Goal: Task Accomplishment & Management: Use online tool/utility

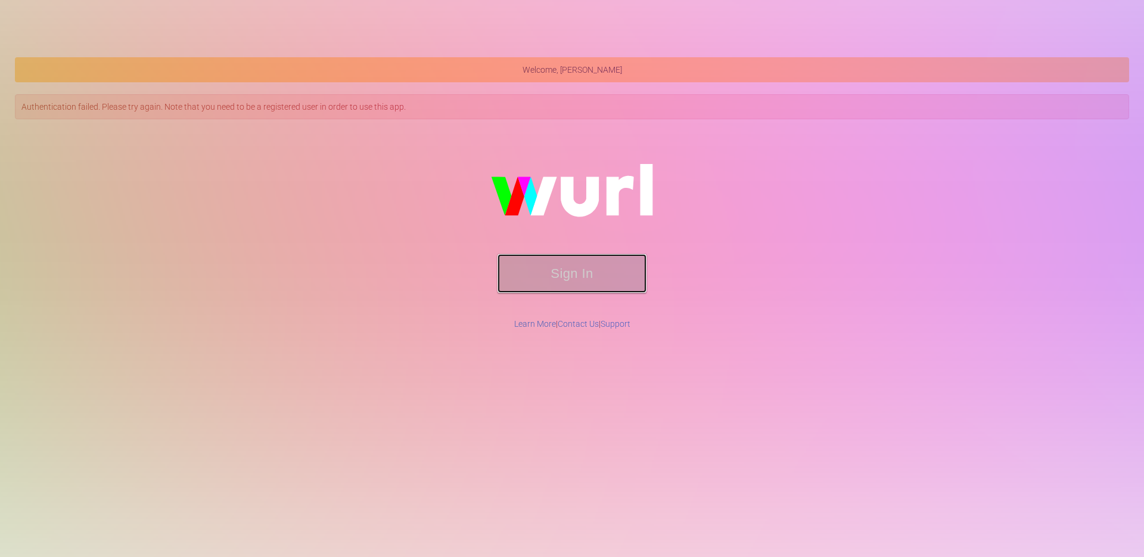
click at [591, 278] on button "Sign In" at bounding box center [572, 273] width 149 height 39
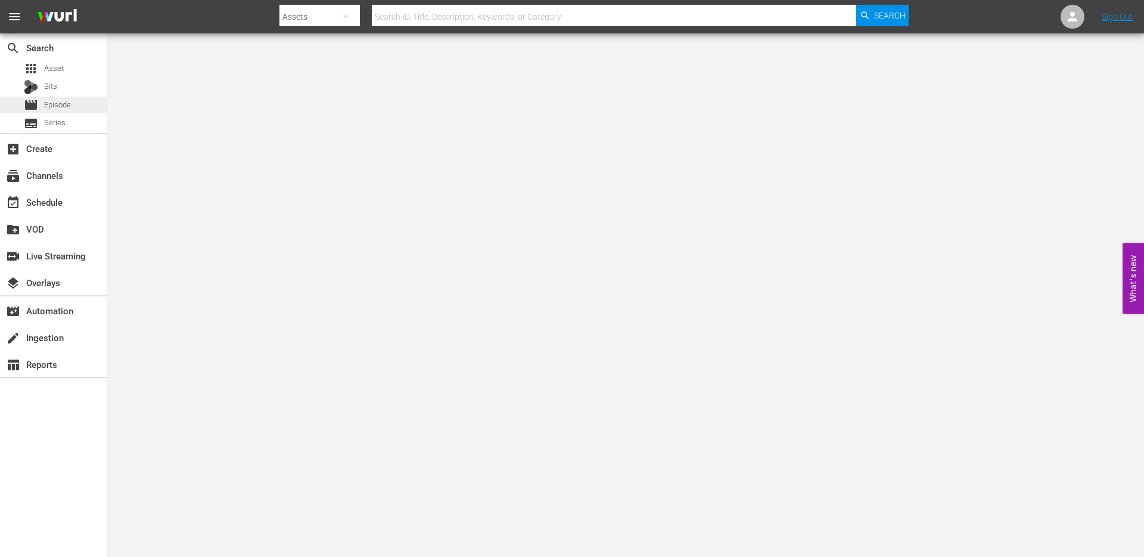
click at [61, 105] on span "Episode" at bounding box center [57, 105] width 27 height 12
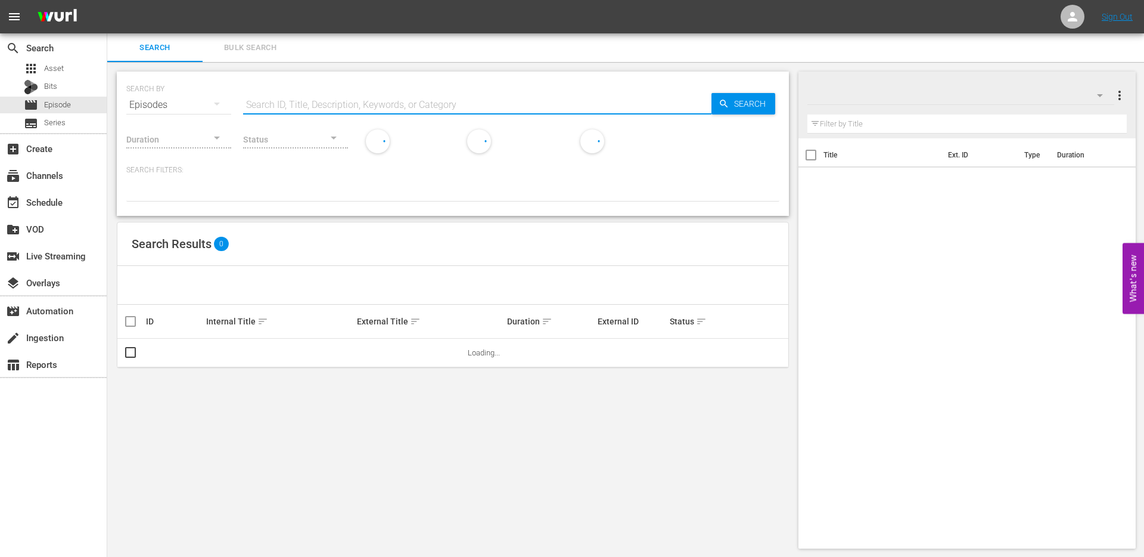
click at [308, 102] on input "text" at bounding box center [477, 105] width 468 height 29
paste input "Rules of Engagement"
type input "Rules of Engagement"
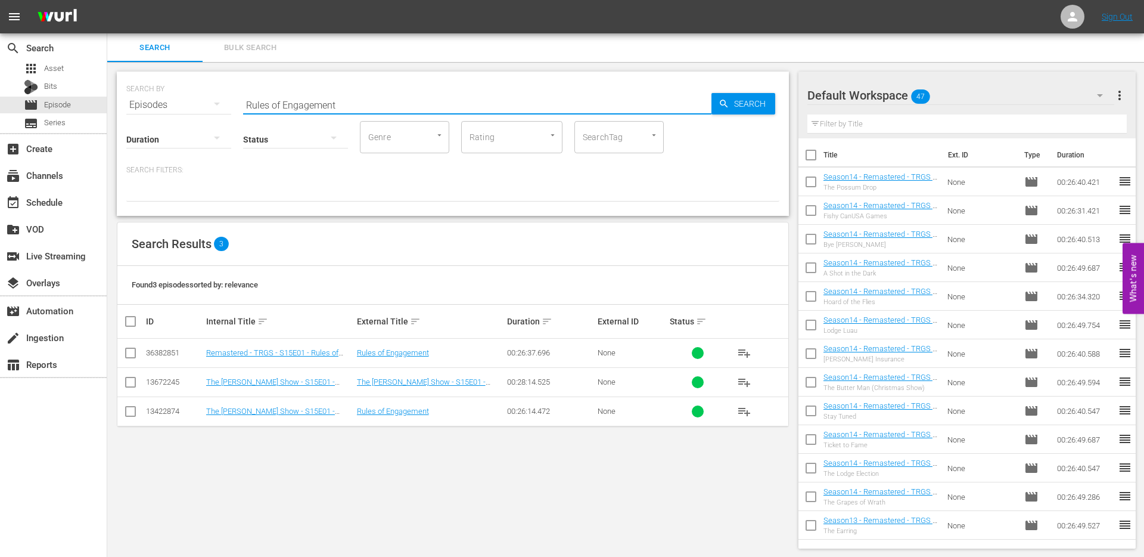
click at [193, 456] on div "SEARCH BY Search By Episodes Search ID, Title, Description, Keywords, or Catego…" at bounding box center [452, 310] width 691 height 496
click at [129, 354] on input "checkbox" at bounding box center [130, 355] width 14 height 14
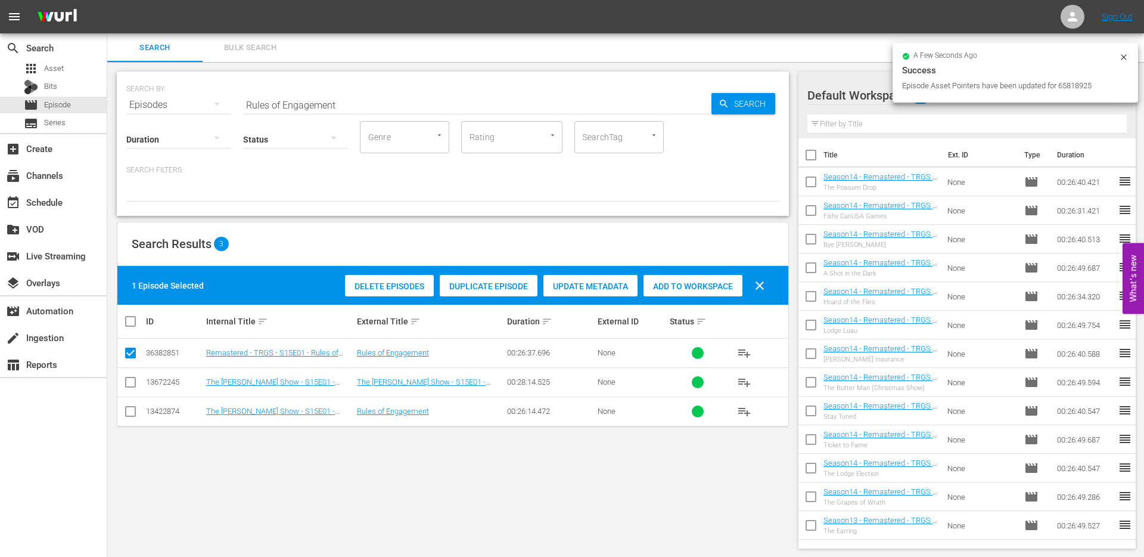
click at [492, 290] on span "Duplicate Episode" at bounding box center [489, 286] width 98 height 10
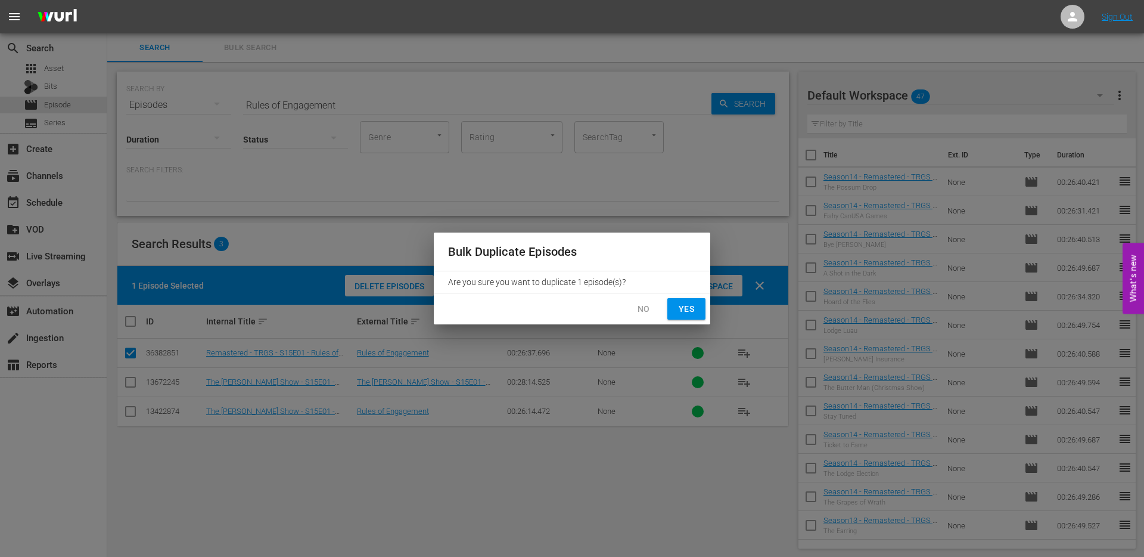
click at [693, 309] on span "Yes" at bounding box center [686, 309] width 19 height 15
checkbox input "false"
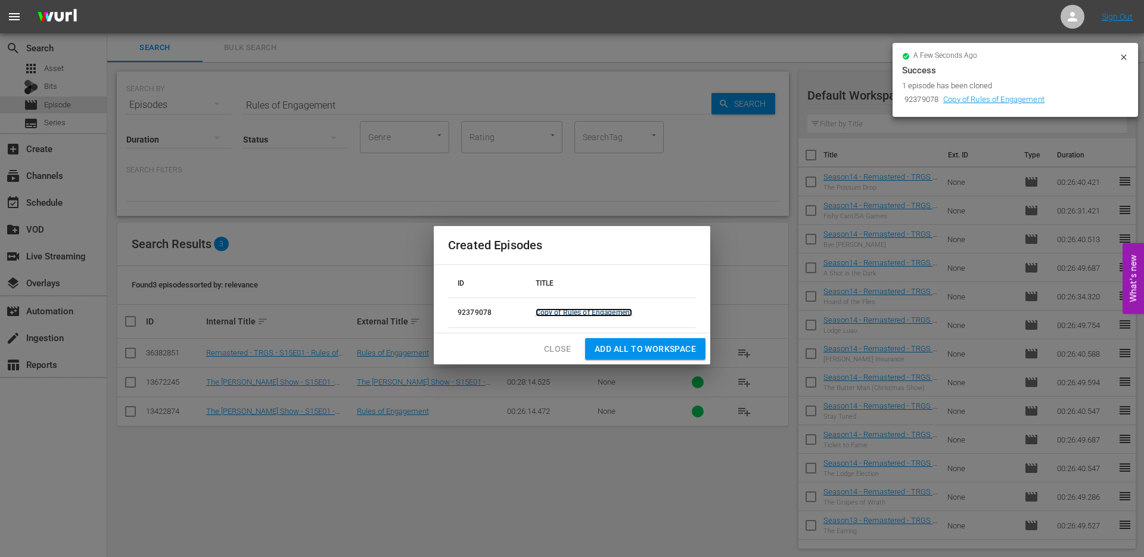
click at [580, 310] on link "Copy of Rules of Engagement" at bounding box center [584, 312] width 97 height 8
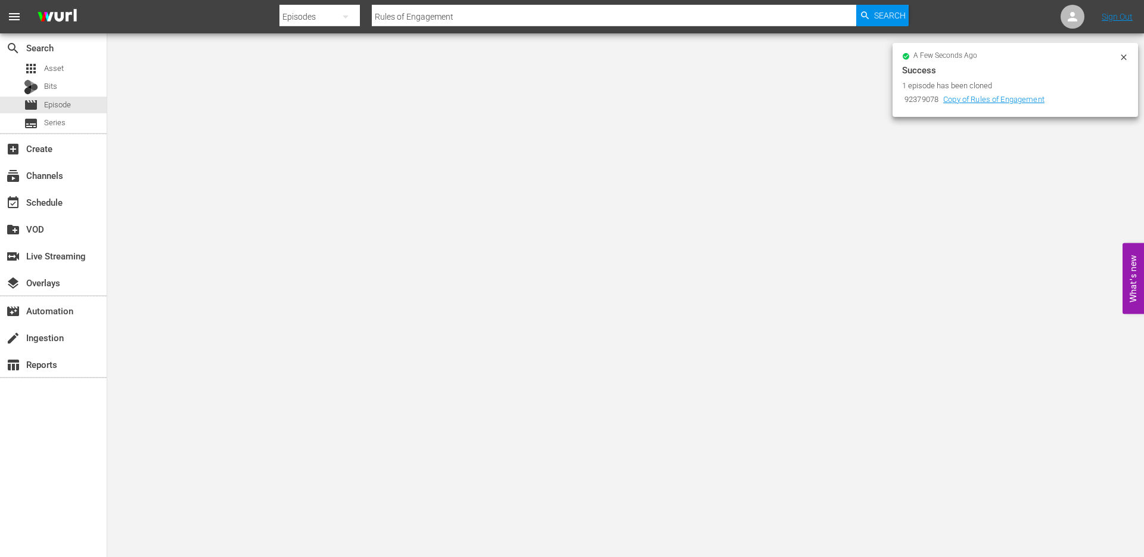
click at [1125, 58] on icon at bounding box center [1123, 56] width 5 height 5
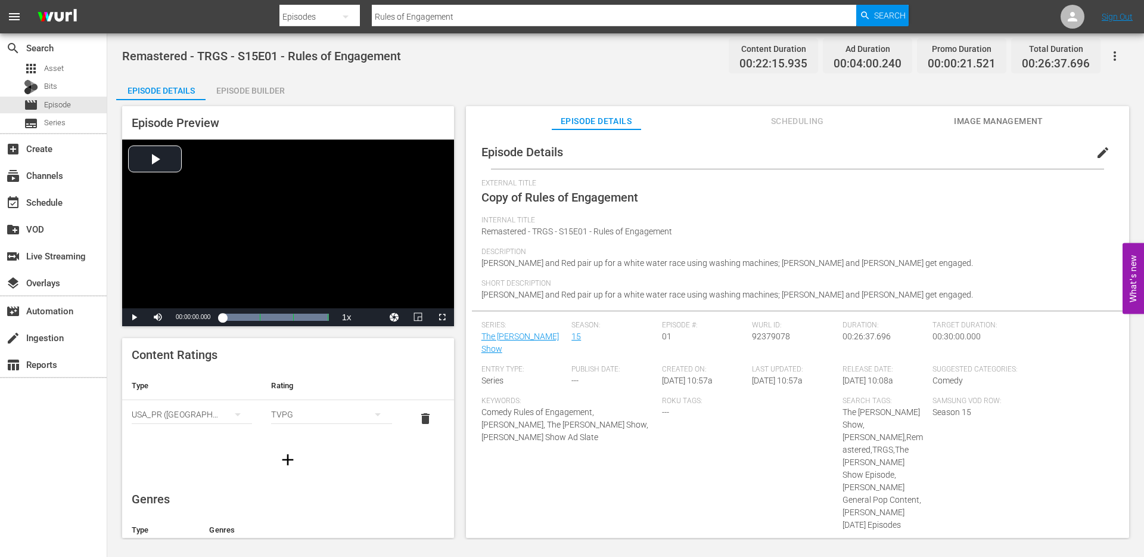
click at [1096, 151] on span "edit" at bounding box center [1103, 152] width 14 height 14
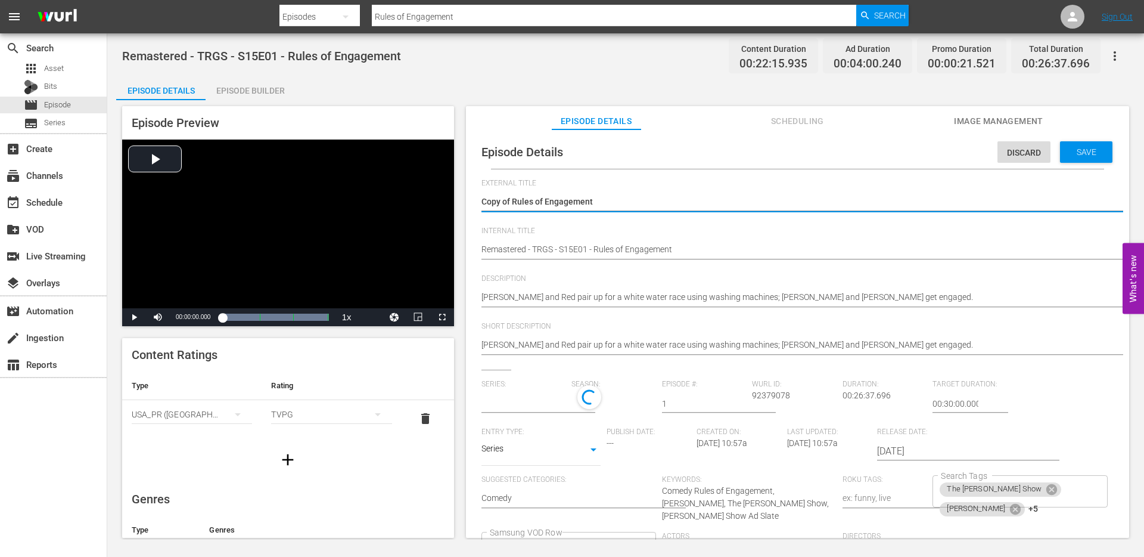
type input "The [PERSON_NAME] Show"
drag, startPoint x: 512, startPoint y: 201, endPoint x: 476, endPoint y: 206, distance: 36.7
click at [478, 206] on div "Episode Details Discard Save External Title Copy of Rules of Engagement Copy of…" at bounding box center [797, 405] width 651 height 541
type textarea "Rules of Engagement"
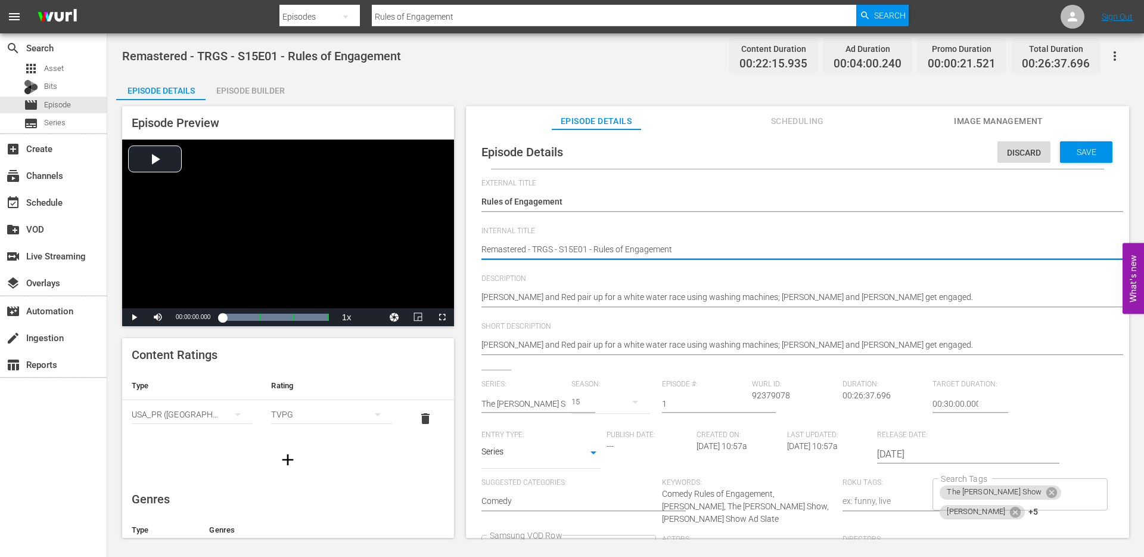
type textarea "SRemastered - TRGS - S15E01 - Rules of Engagement"
type textarea "SeRemastered - TRGS - S15E01 - Rules of Engagement"
type textarea "SeaRemastered - TRGS - S15E01 - Rules of Engagement"
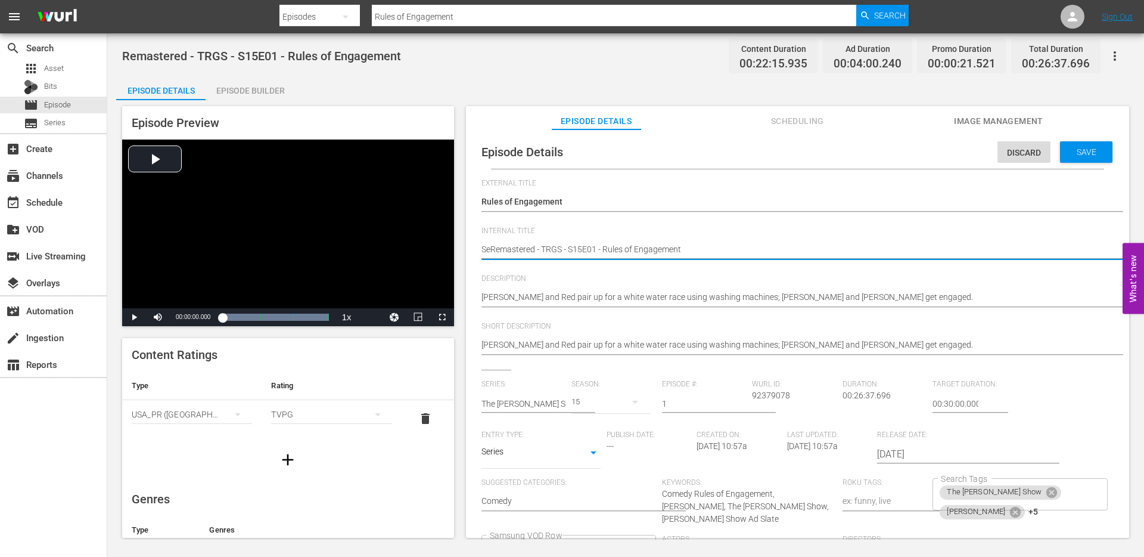
type textarea "SeaRemastered - TRGS - S15E01 - Rules of Engagement"
type textarea "SeasRemastered - TRGS - S15E01 - Rules of Engagement"
type textarea "SeasoRemastered - TRGS - S15E01 - Rules of Engagement"
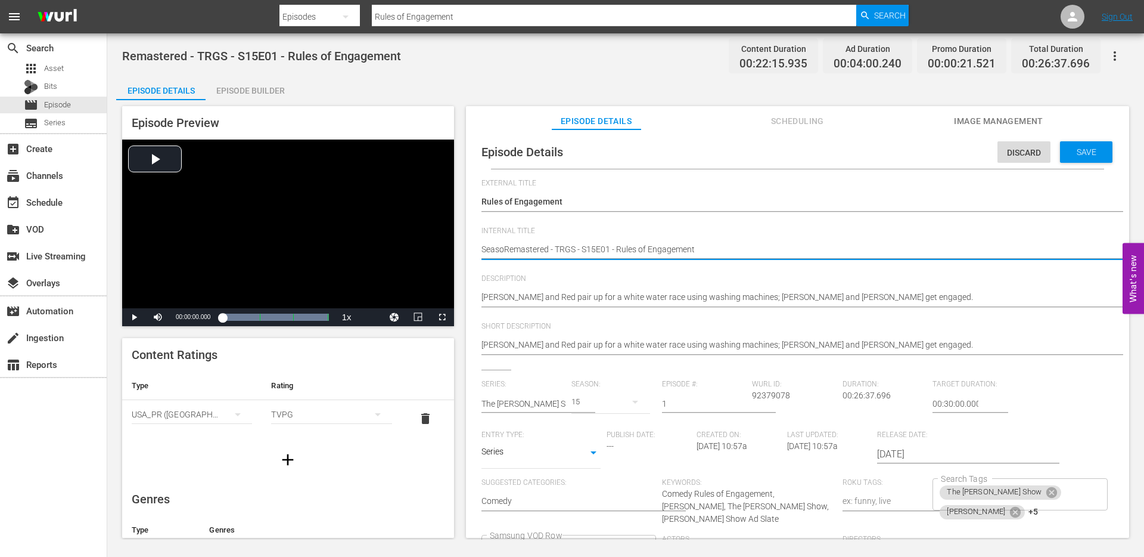
type textarea "SeasonRemastered - TRGS - S15E01 - Rules of Engagement"
type textarea "Season1Remastered - TRGS - S15E01 - Rules of Engagement"
type textarea "Season14Remastered - TRGS - S15E01 - Rules of Engagement"
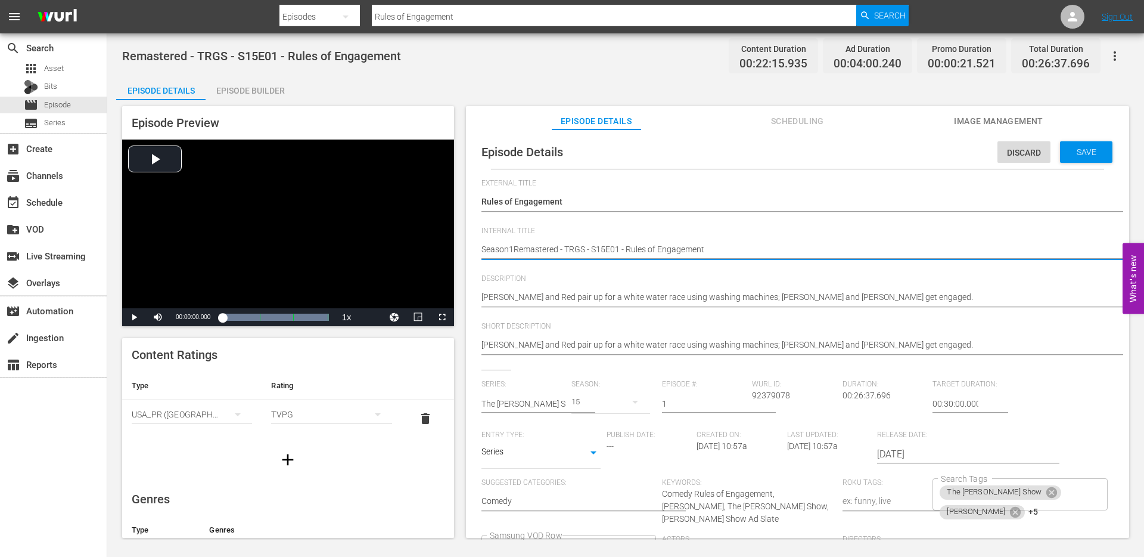
type textarea "Season14Remastered - TRGS - S15E01 - Rules of Engagement"
type textarea "Season14 Remastered - TRGS - S15E01 - Rules of Engagement"
type textarea "Season14Remastered - TRGS - S15E01 - Rules of Engagement"
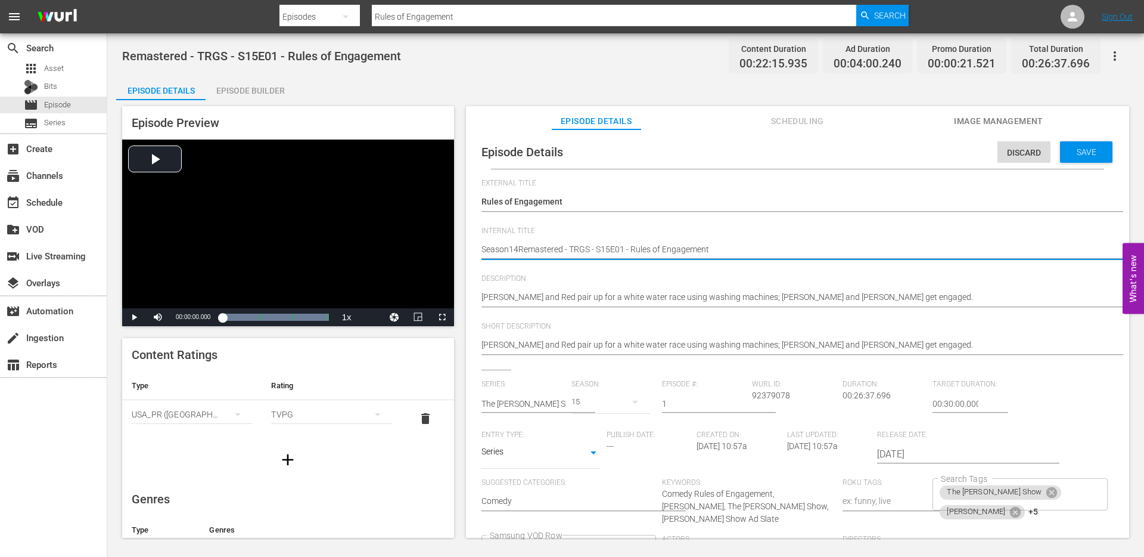
type textarea "Season145Remastered - TRGS - S15E01 - Rules of Engagement"
type textarea "Season145 Remastered - TRGS - S15E01 - Rules of Engagement"
type textarea "Season145Remastered - TRGS - S15E01 - Rules of Engagement"
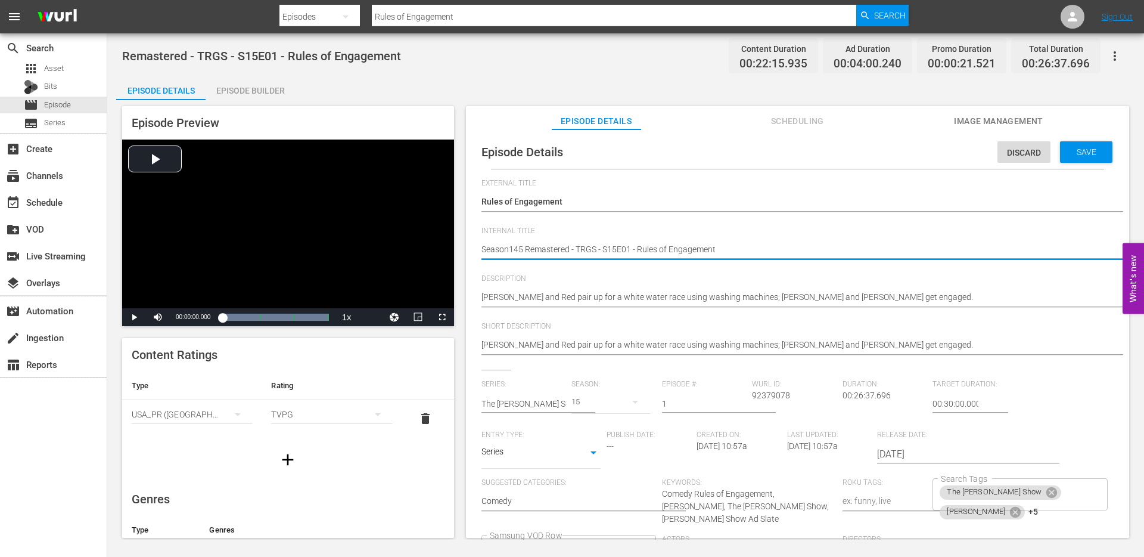
type textarea "Season145Remastered - TRGS - S15E01 - Rules of Engagement"
type textarea "Season14Remastered - TRGS - S15E01 - Rules of Engagement"
type textarea "Season1Remastered - TRGS - S15E01 - Rules of Engagement"
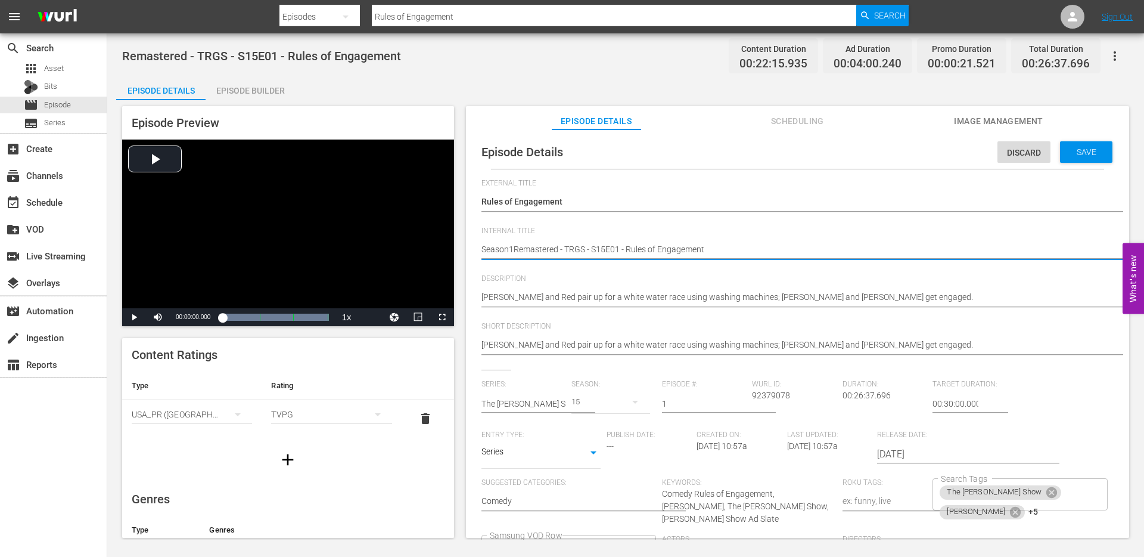
type textarea "Season15Remastered - TRGS - S15E01 - Rules of Engagement"
type textarea "Season15 Remastered - TRGS - S15E01 - Rules of Engagement"
type textarea "Season15 -Remastered - TRGS - S15E01 - Rules of Engagement"
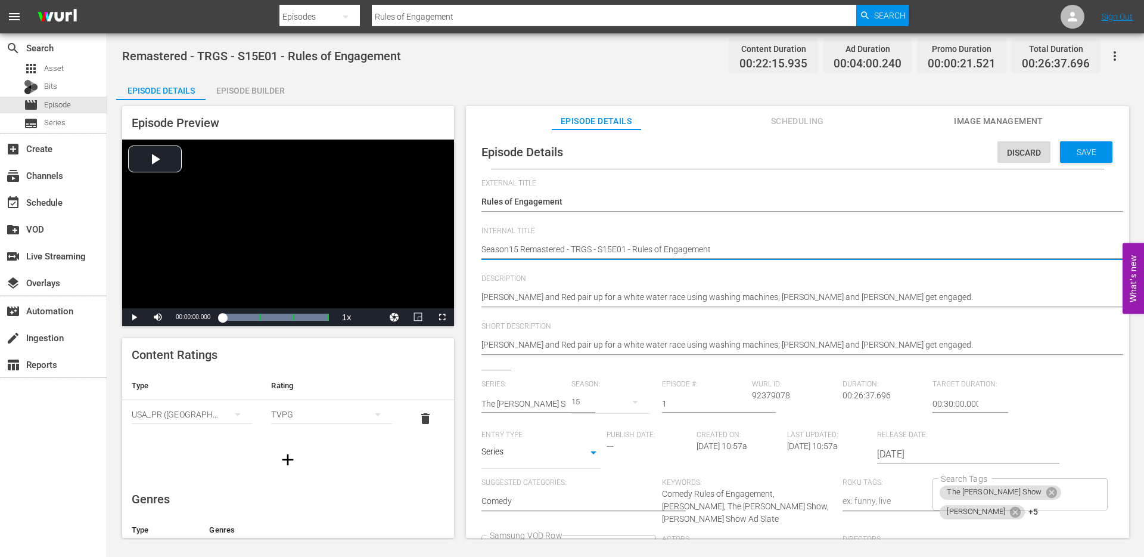
type textarea "Season15 -Remastered - TRGS - S15E01 - Rules of Engagement"
type textarea "Season15 - Remastered - TRGS - S15E01 - Rules of Engagement"
click at [554, 247] on textarea "Remastered - TRGS - S15E01 - Rules of Engagement" at bounding box center [794, 250] width 626 height 14
type textarea "Season15 - Remastered - TRGS - S15E01 - Rules of Engagement"
click at [745, 262] on div "Remastered - TRGS - S15E01 - Rules of Engagement Remastered - TRGS - S15E01 - R…" at bounding box center [794, 250] width 626 height 29
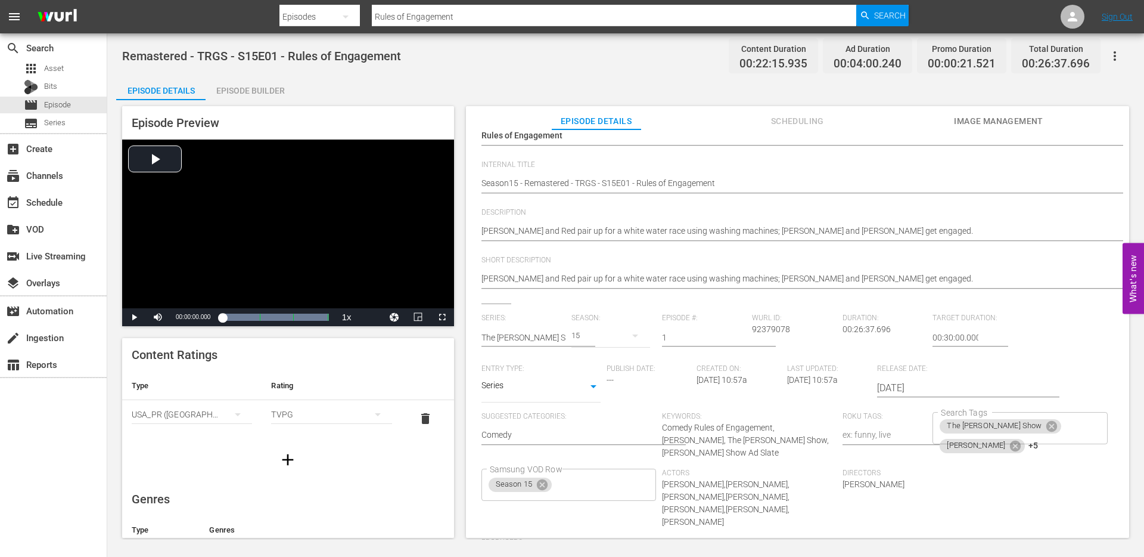
scroll to position [122, 0]
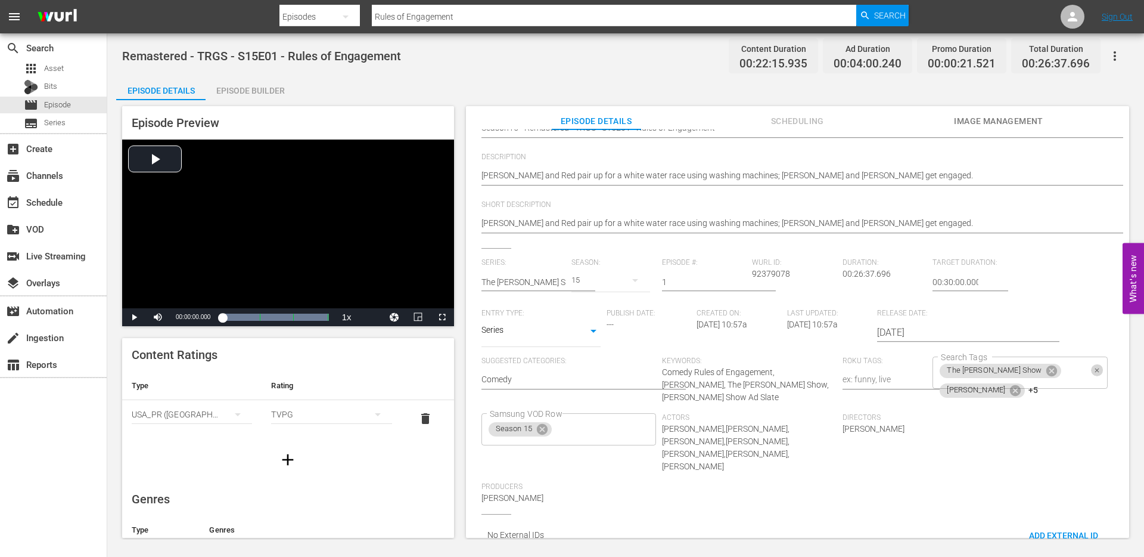
click at [1093, 373] on icon "Clear" at bounding box center [1097, 370] width 8 height 8
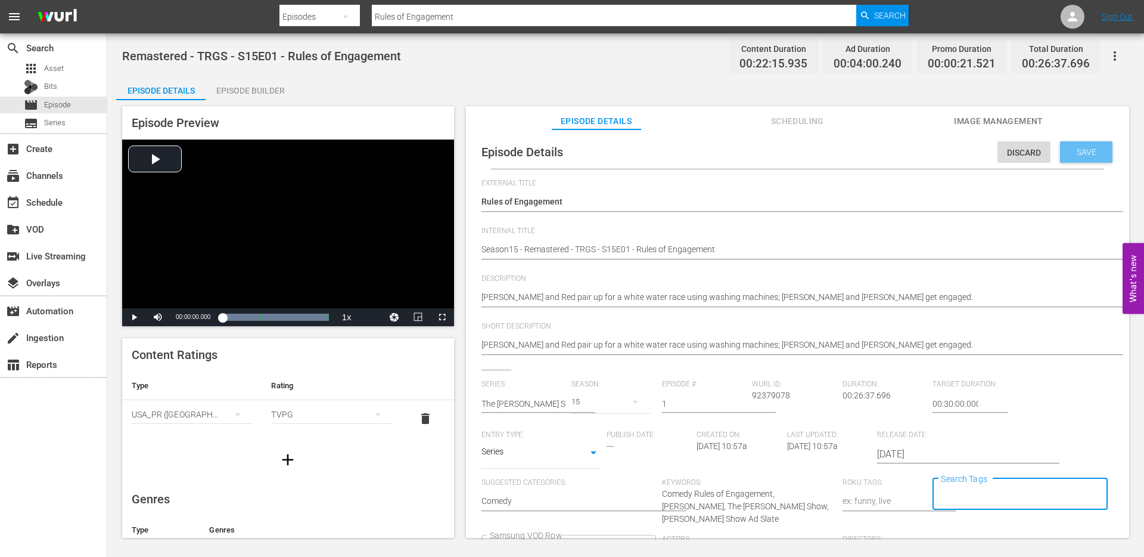
click at [1069, 151] on span "Save" at bounding box center [1086, 152] width 39 height 10
